Goal: Obtain resource: Download file/media

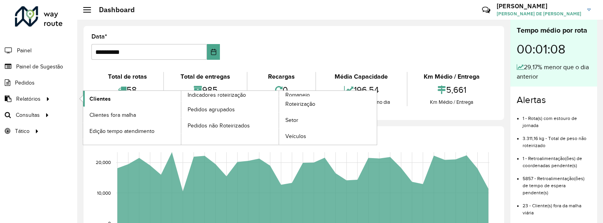
click at [104, 100] on span "Clientes" at bounding box center [99, 99] width 21 height 8
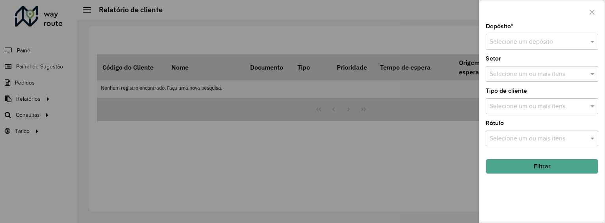
click at [560, 39] on input "text" at bounding box center [534, 41] width 89 height 9
click at [531, 63] on span "CDD Campinas" at bounding box center [510, 64] width 42 height 7
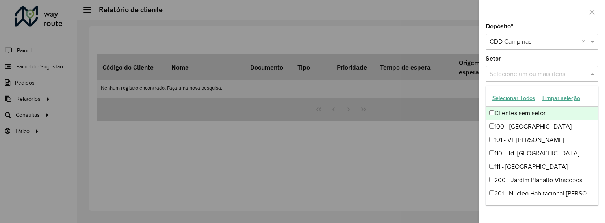
click at [530, 73] on input "text" at bounding box center [538, 74] width 101 height 9
click at [525, 102] on button "Selecionar Todos" at bounding box center [514, 98] width 50 height 12
click at [550, 57] on div "Setor Selecione um ou mais itens 76 itens selecionados ×" at bounding box center [542, 69] width 113 height 26
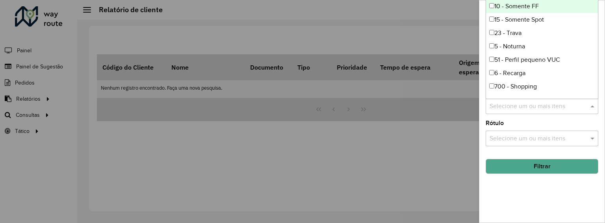
click at [521, 102] on input "text" at bounding box center [538, 106] width 101 height 9
click at [531, 9] on div "10 - Somente FF" at bounding box center [542, 6] width 112 height 13
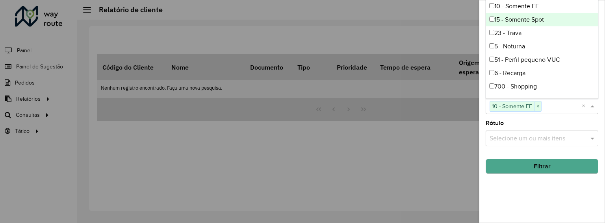
click at [533, 19] on div "15 - Somente Spot" at bounding box center [542, 19] width 112 height 13
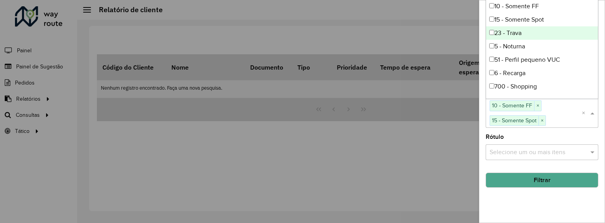
click at [530, 35] on div "23 - Trava" at bounding box center [542, 32] width 112 height 13
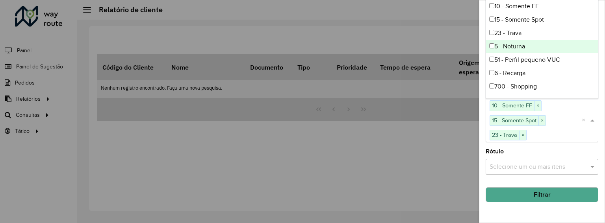
drag, startPoint x: 529, startPoint y: 43, endPoint x: 531, endPoint y: 52, distance: 9.6
click at [529, 43] on div "5 - Noturna" at bounding box center [542, 46] width 112 height 13
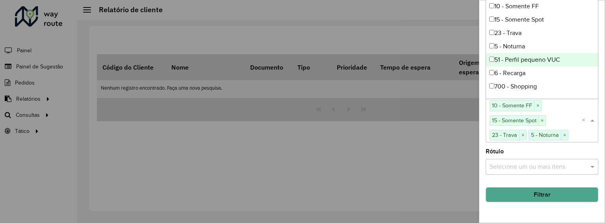
drag, startPoint x: 531, startPoint y: 60, endPoint x: 531, endPoint y: 72, distance: 11.8
click at [531, 60] on div "51 - Perfil pequeno VUC" at bounding box center [542, 59] width 112 height 13
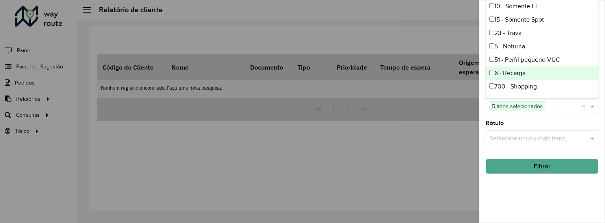
click at [528, 77] on div "6 - Recarga" at bounding box center [542, 73] width 112 height 13
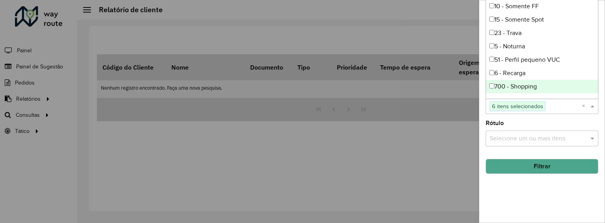
drag, startPoint x: 522, startPoint y: 88, endPoint x: 525, endPoint y: 81, distance: 7.8
click at [525, 84] on div "700 - Shopping" at bounding box center [542, 86] width 112 height 13
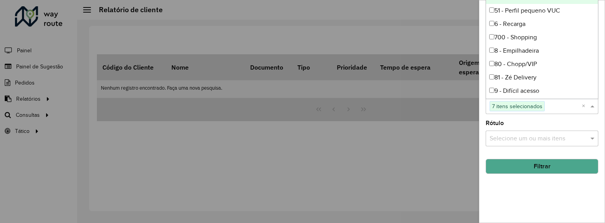
scroll to position [53, 0]
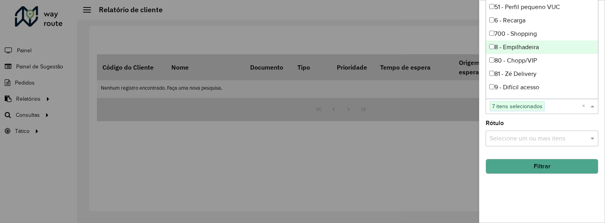
click at [538, 52] on div "8 - Empilhadeira" at bounding box center [542, 47] width 112 height 13
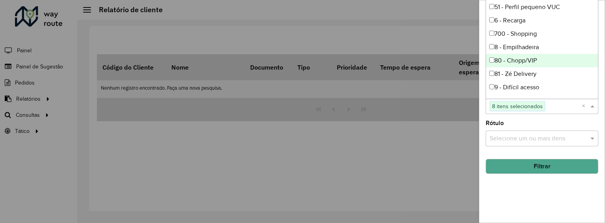
click at [538, 58] on div "80 - Chopp/VIP" at bounding box center [542, 60] width 112 height 13
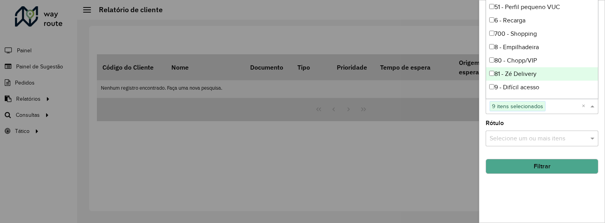
click at [536, 73] on div "81 - Zé Delivery" at bounding box center [542, 73] width 112 height 13
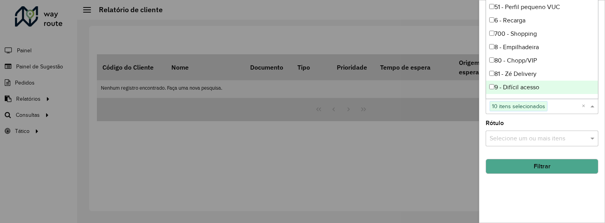
drag, startPoint x: 534, startPoint y: 85, endPoint x: 530, endPoint y: 83, distance: 4.1
click at [531, 84] on div "9 - Difícil acesso" at bounding box center [542, 87] width 112 height 13
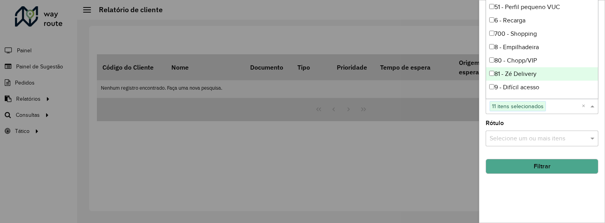
drag, startPoint x: 595, startPoint y: 73, endPoint x: 597, endPoint y: 30, distance: 43.0
click at [600, 19] on body "Aguarde... Pop-up bloqueado! Seu navegador bloqueou automáticamente a abertura …" at bounding box center [302, 111] width 605 height 223
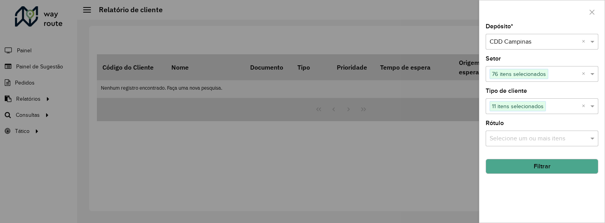
click at [523, 130] on body "Aguarde... Pop-up bloqueado! Seu navegador bloqueou automáticamente a abertura …" at bounding box center [302, 111] width 605 height 223
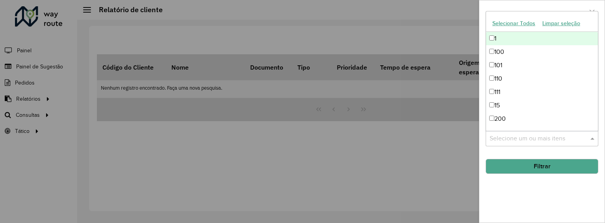
click at [537, 138] on input "text" at bounding box center [538, 138] width 101 height 9
click at [512, 28] on button "Selecionar Todos" at bounding box center [514, 23] width 50 height 12
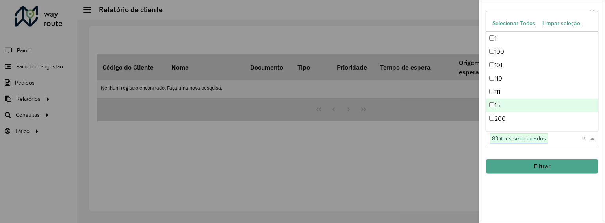
click at [530, 164] on button "Filtrar" at bounding box center [542, 166] width 113 height 15
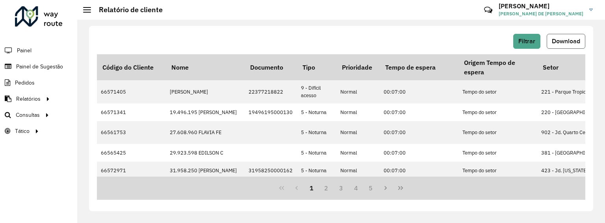
click at [556, 39] on span "Download" at bounding box center [566, 41] width 28 height 7
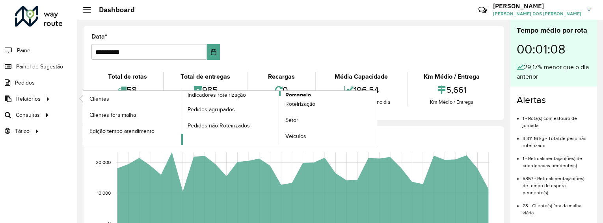
click at [286, 95] on span "Romaneio" at bounding box center [298, 95] width 26 height 8
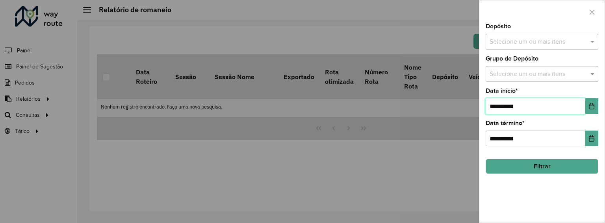
click at [548, 104] on input "**********" at bounding box center [536, 107] width 100 height 16
drag, startPoint x: 498, startPoint y: 106, endPoint x: 482, endPoint y: 111, distance: 16.3
click at [482, 111] on div "**********" at bounding box center [542, 123] width 125 height 199
type input "**********"
click at [497, 136] on input "**********" at bounding box center [536, 139] width 100 height 16
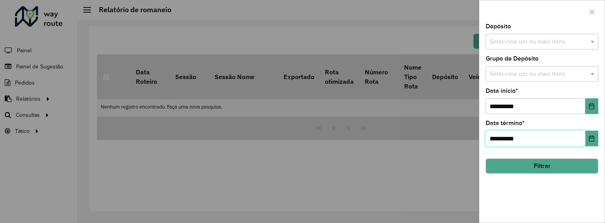
type input "**********"
click at [542, 170] on button "Filtrar" at bounding box center [542, 166] width 113 height 15
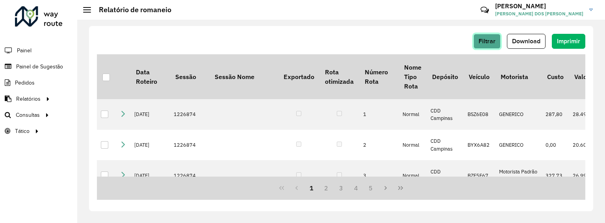
click at [482, 41] on span "Filtrar" at bounding box center [487, 41] width 17 height 7
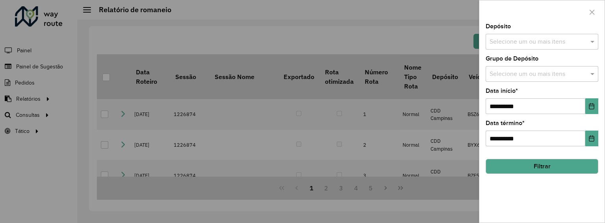
click at [410, 27] on div at bounding box center [302, 111] width 605 height 223
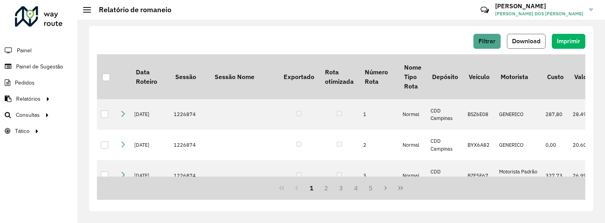
click at [530, 43] on span "Download" at bounding box center [526, 41] width 28 height 7
